Goal: Navigation & Orientation: Find specific page/section

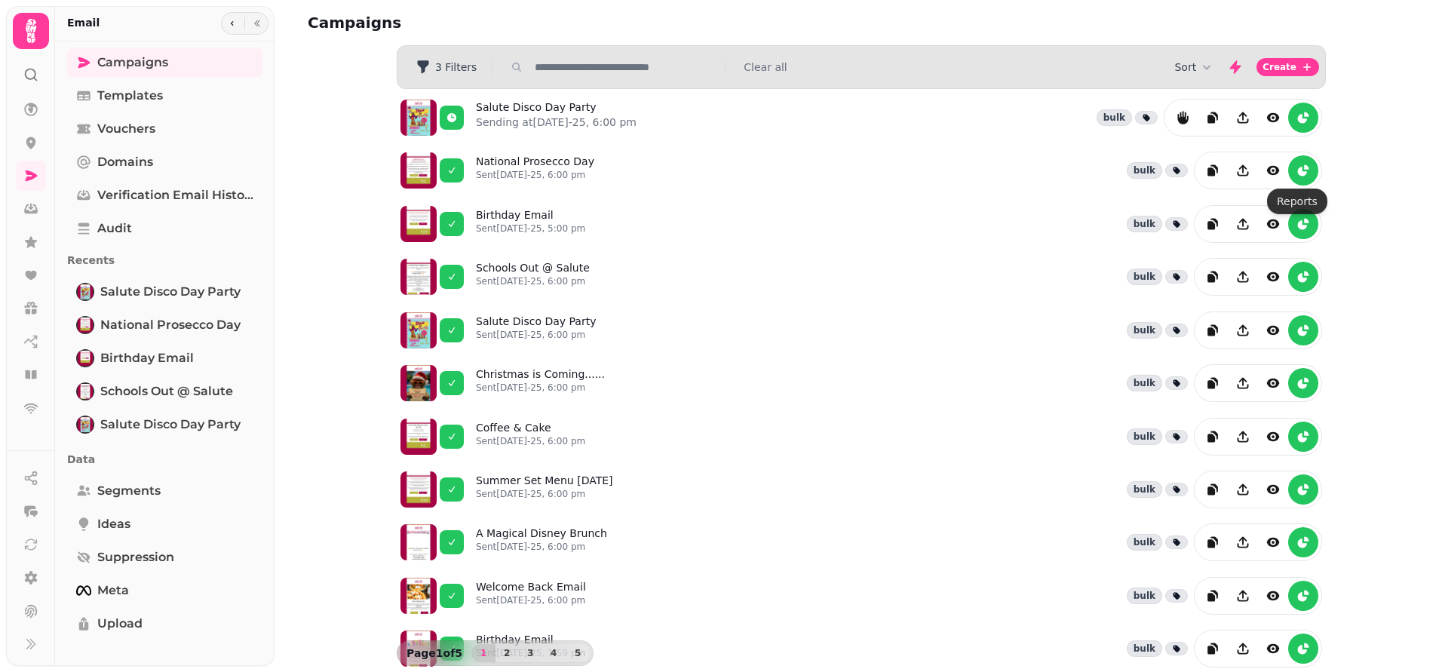
click at [1301, 173] on icon "reports" at bounding box center [1303, 170] width 15 height 15
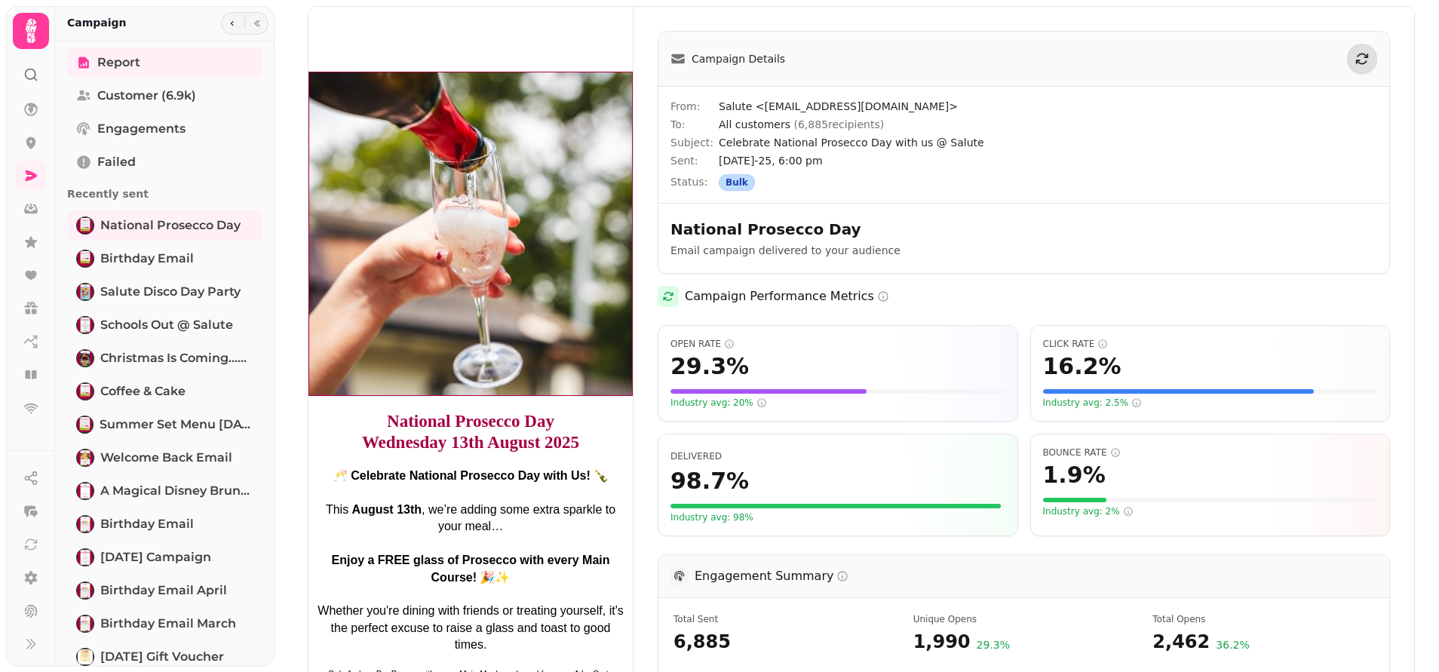
click at [24, 29] on icon at bounding box center [31, 31] width 30 height 30
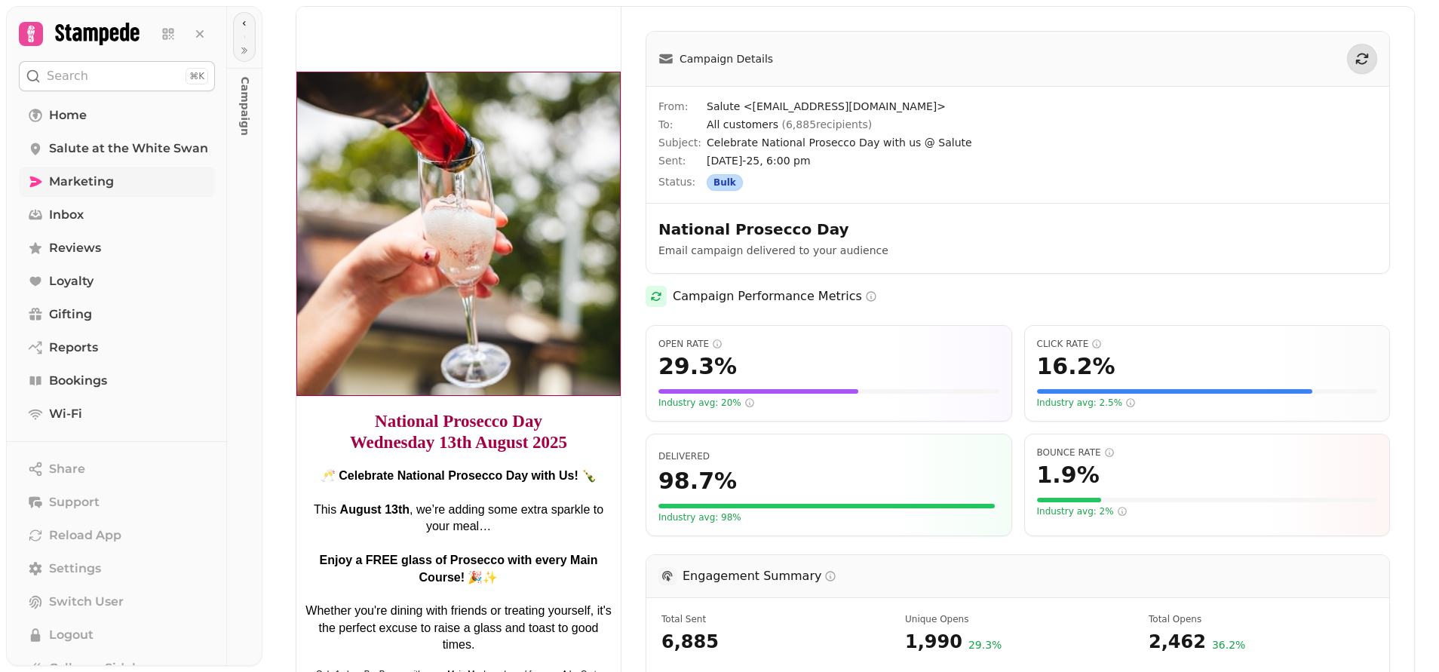
click at [68, 186] on span "Marketing" at bounding box center [81, 182] width 65 height 18
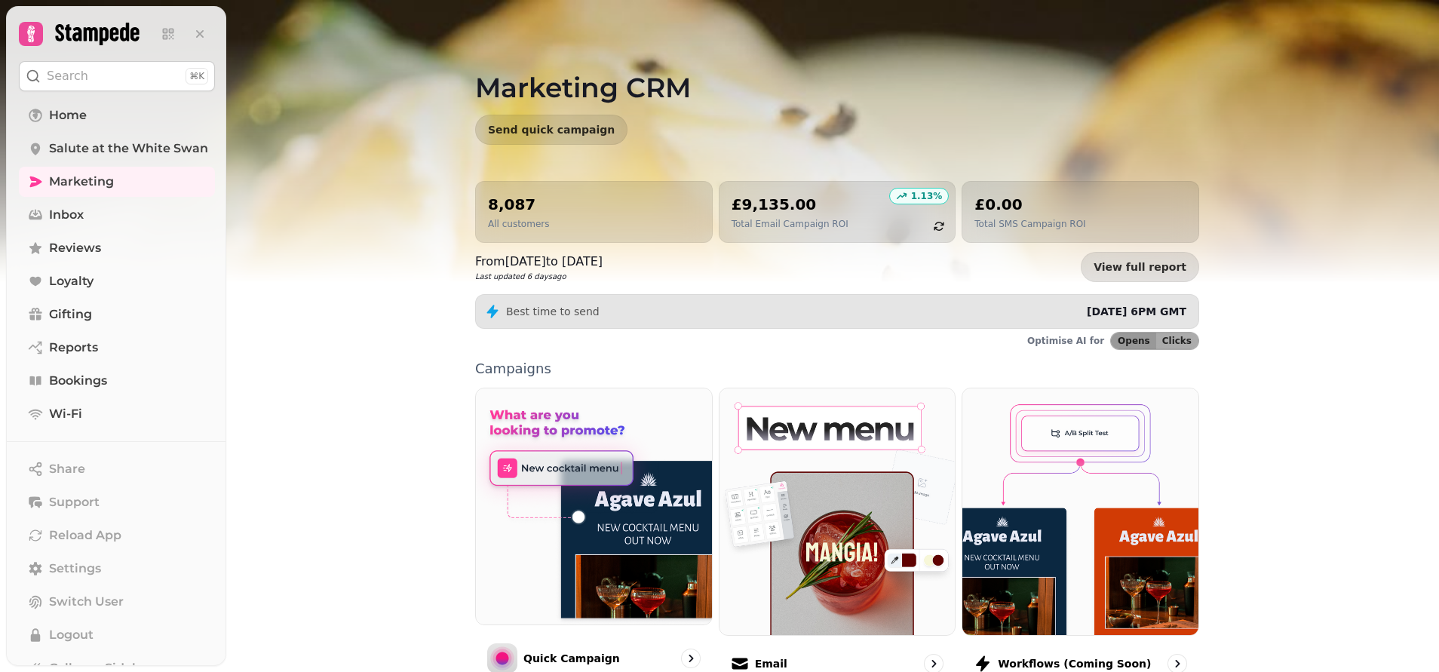
scroll to position [226, 0]
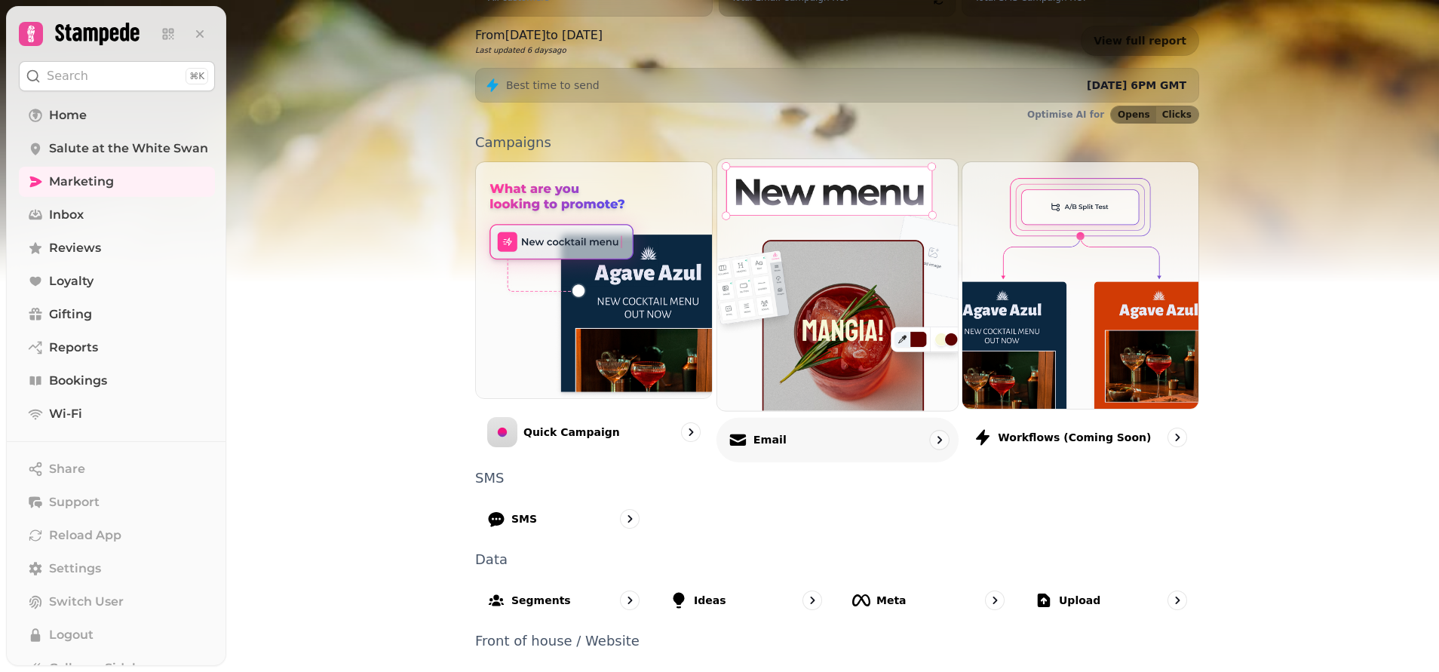
click at [760, 439] on p "Email" at bounding box center [769, 439] width 33 height 15
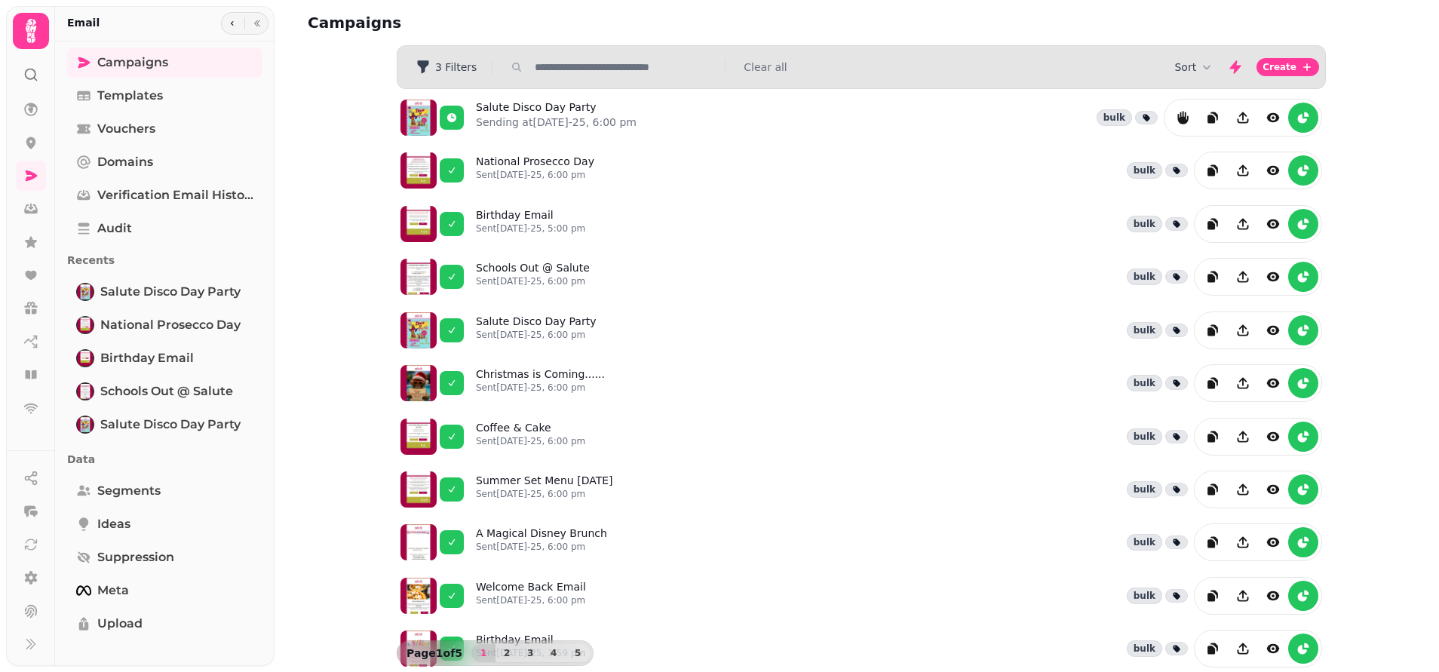
click at [35, 32] on icon at bounding box center [31, 31] width 30 height 30
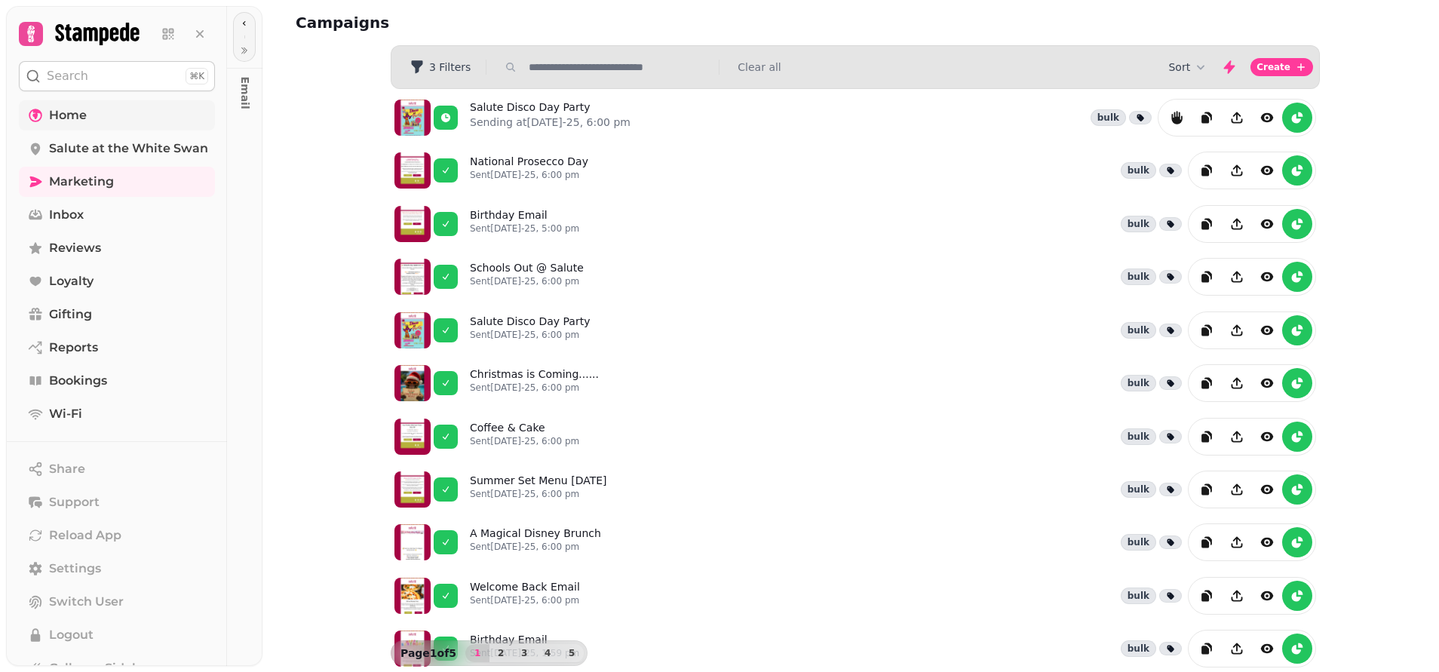
click at [65, 115] on span "Home" at bounding box center [68, 115] width 38 height 18
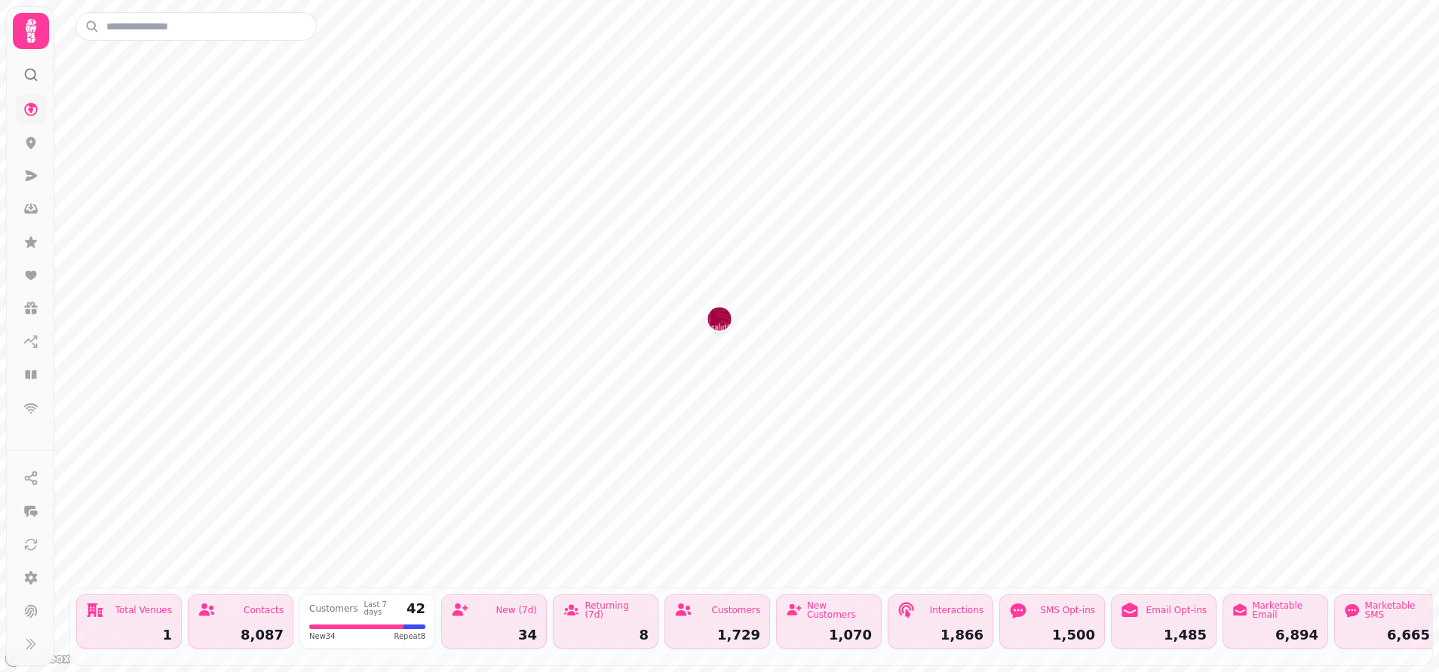
click at [17, 42] on icon at bounding box center [31, 31] width 30 height 30
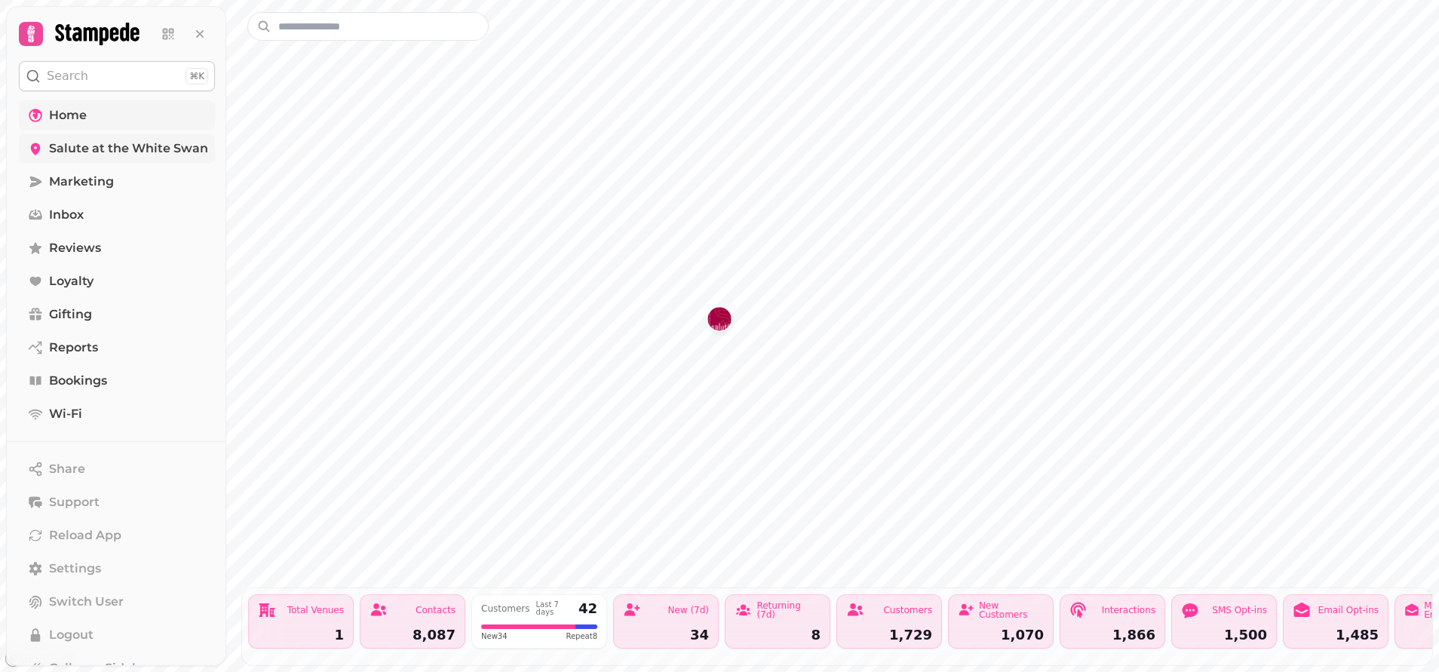
click at [62, 152] on span "Salute at the White Swan" at bounding box center [128, 149] width 159 height 18
